Goal: Transaction & Acquisition: Download file/media

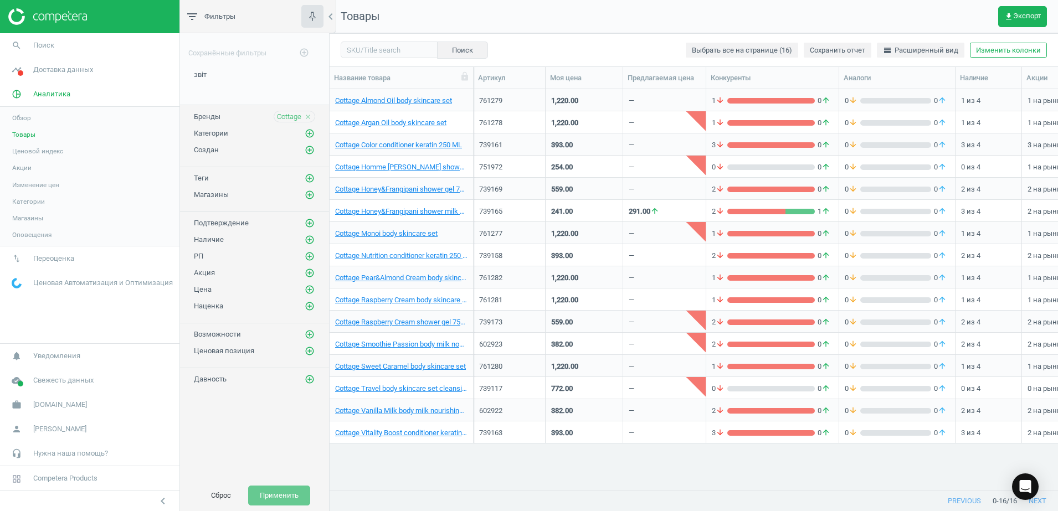
scroll to position [380, 718]
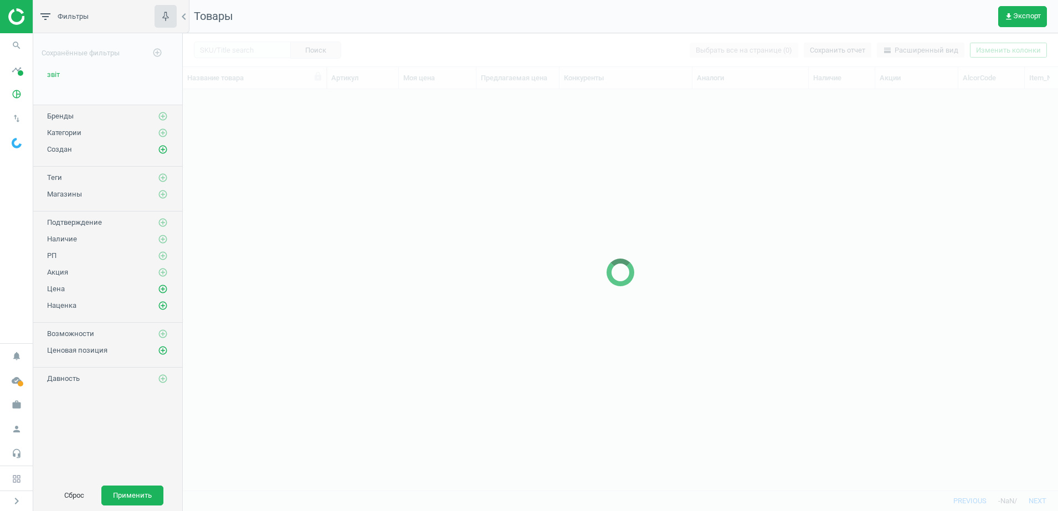
scroll to position [380, 865]
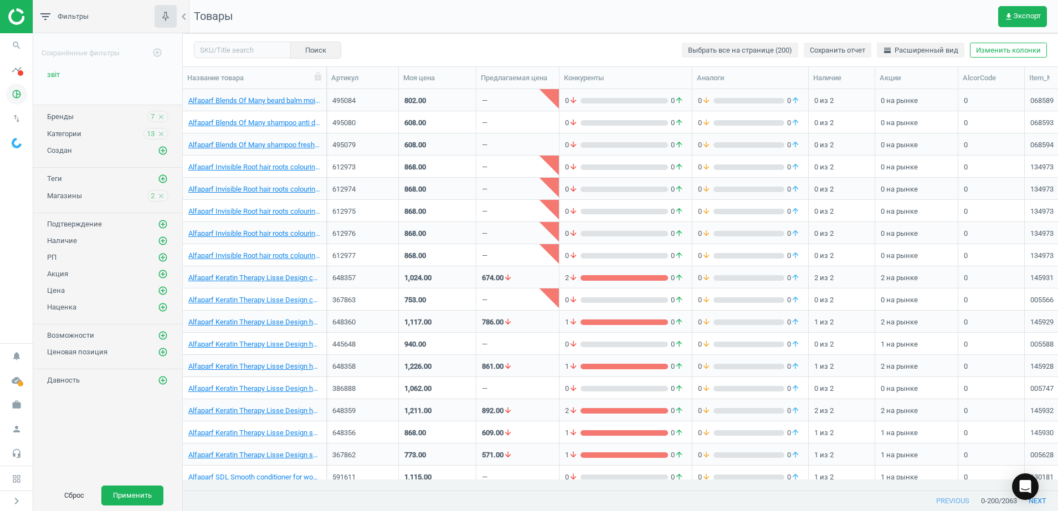
click at [12, 99] on icon "pie_chart_outlined" at bounding box center [16, 94] width 21 height 21
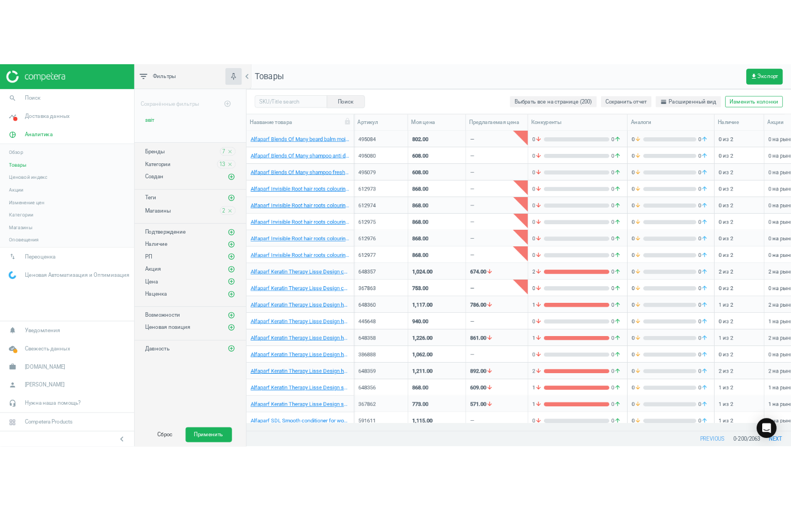
scroll to position [380, 718]
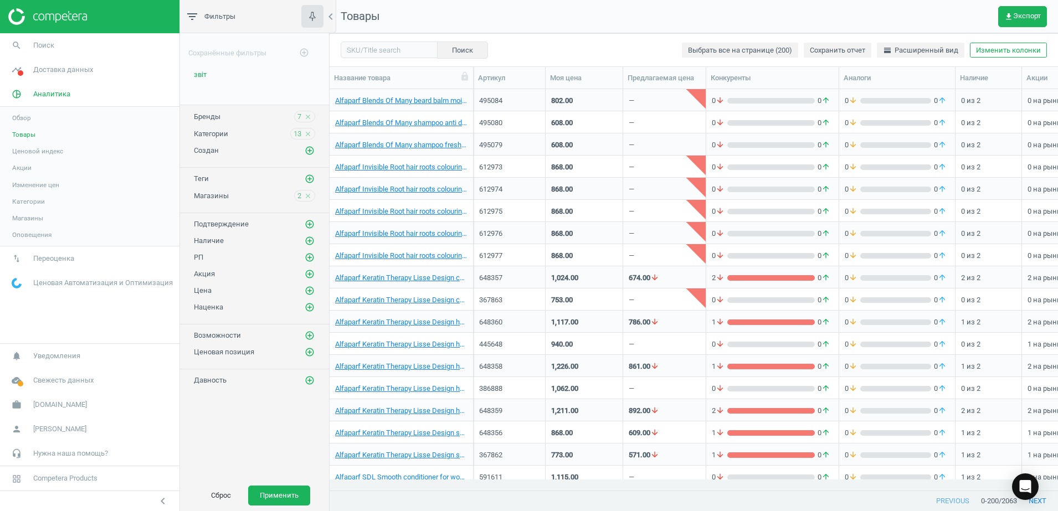
click at [27, 137] on span "Товары" at bounding box center [23, 134] width 23 height 9
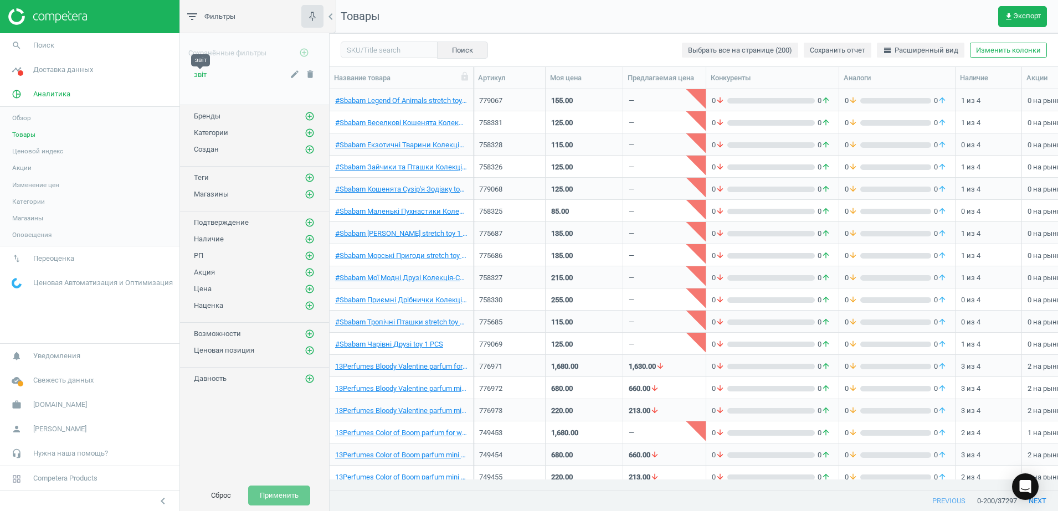
click at [195, 72] on span "звіт" at bounding box center [200, 74] width 13 height 8
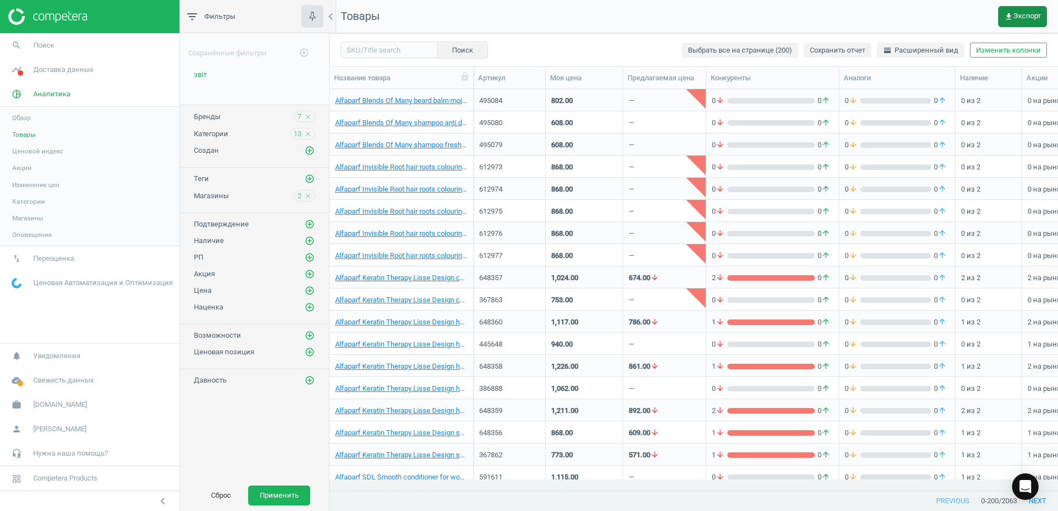
click at [1012, 17] on icon "get_app" at bounding box center [1009, 16] width 9 height 9
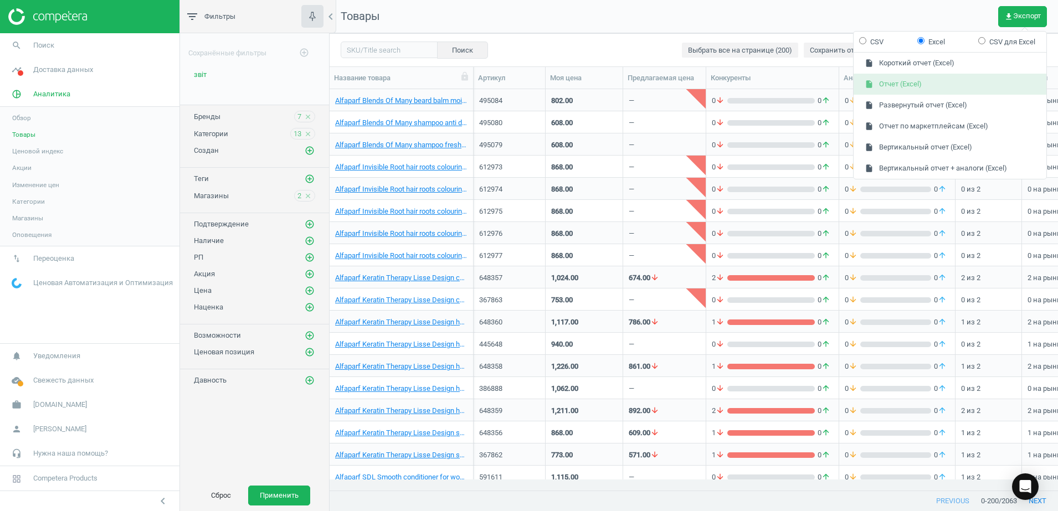
click at [898, 87] on button "insert_drive_file Отчет (Excel)" at bounding box center [950, 84] width 193 height 21
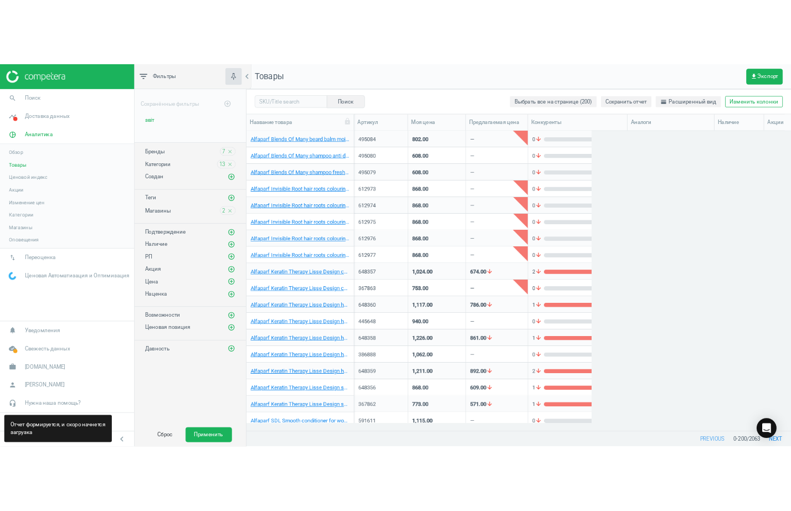
scroll to position [380, 451]
